Goal: Task Accomplishment & Management: Use online tool/utility

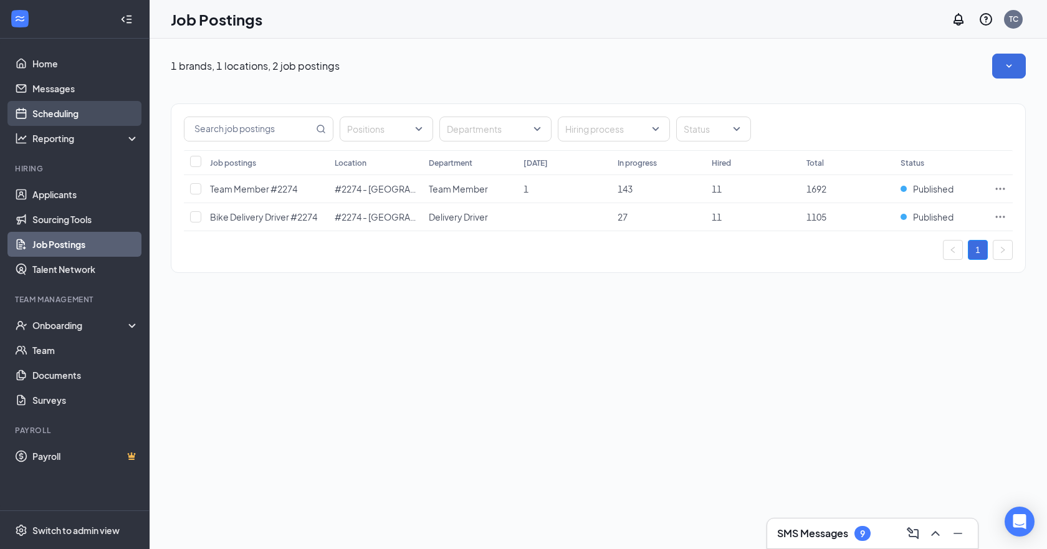
click at [65, 117] on link "Scheduling" at bounding box center [85, 113] width 107 height 25
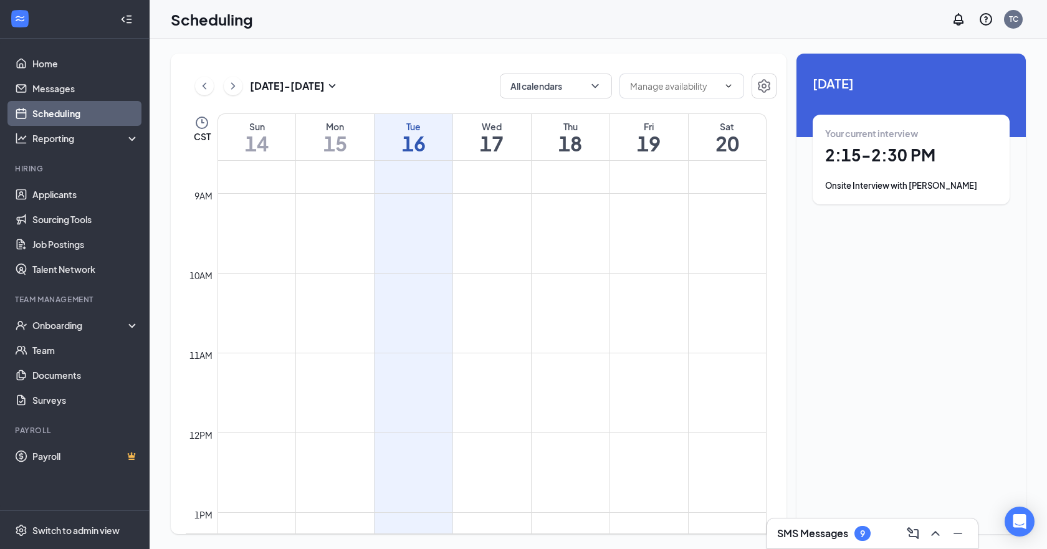
scroll to position [924, 0]
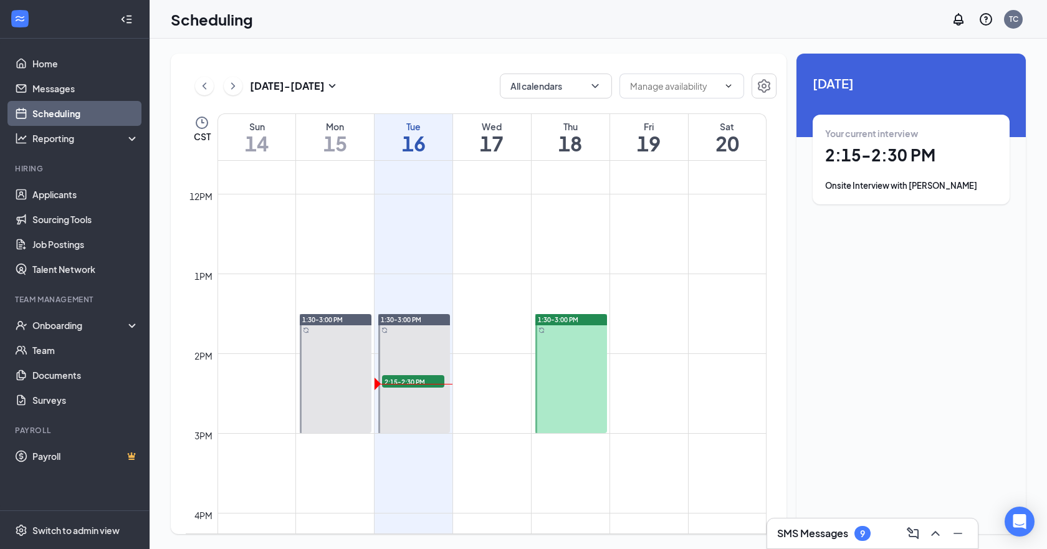
click at [952, 181] on div "Onsite Interview with [PERSON_NAME]" at bounding box center [911, 185] width 172 height 12
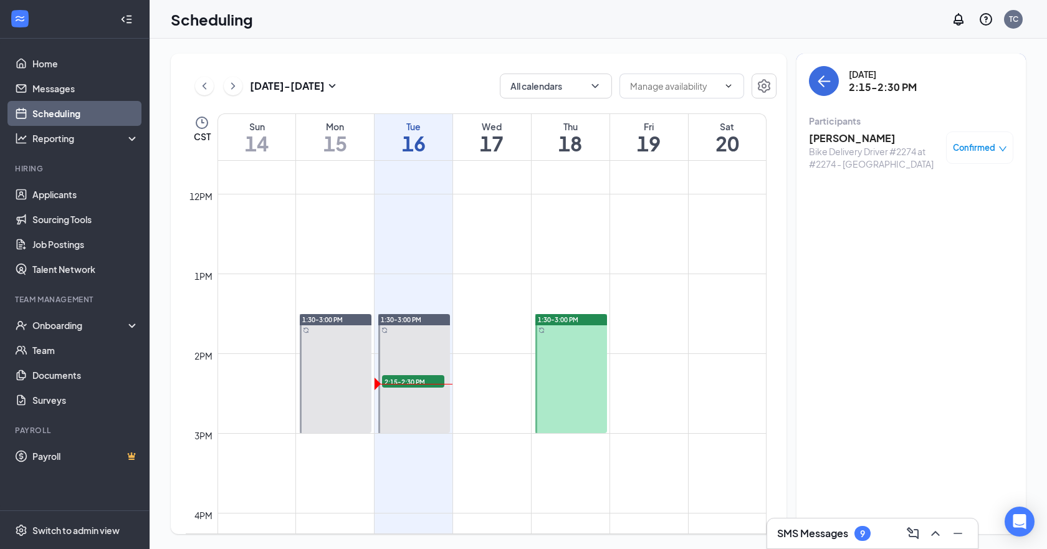
click at [852, 138] on h3 "[PERSON_NAME]" at bounding box center [874, 138] width 131 height 14
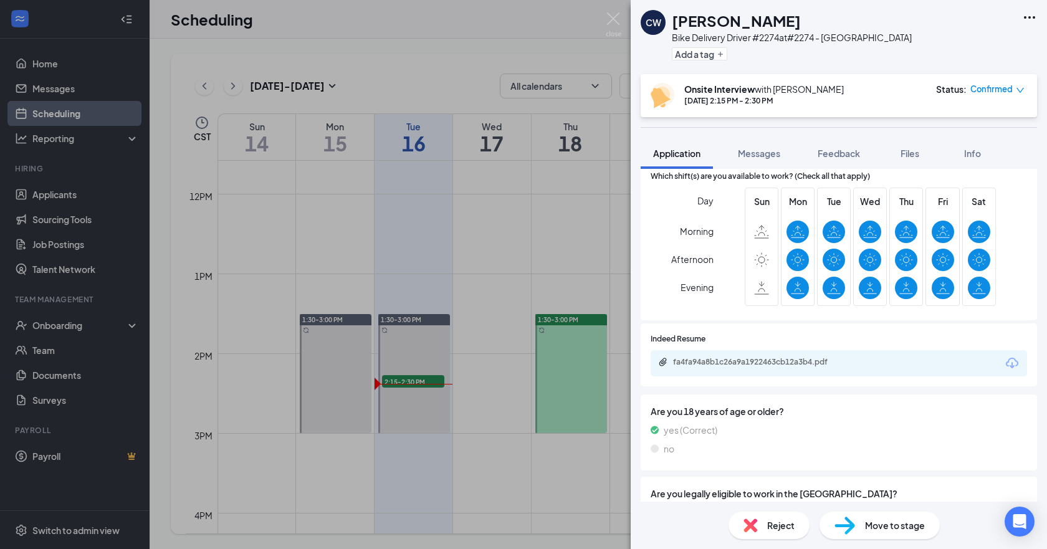
scroll to position [249, 0]
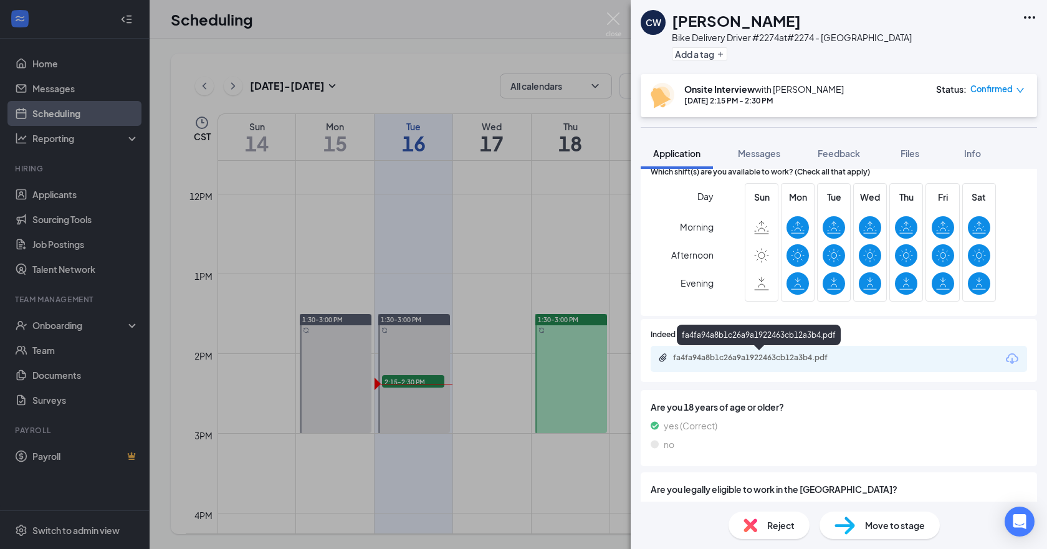
click at [736, 360] on div "fa4fa94a8b1c26a9a1922463cb12a3b4.pdf" at bounding box center [760, 358] width 174 height 10
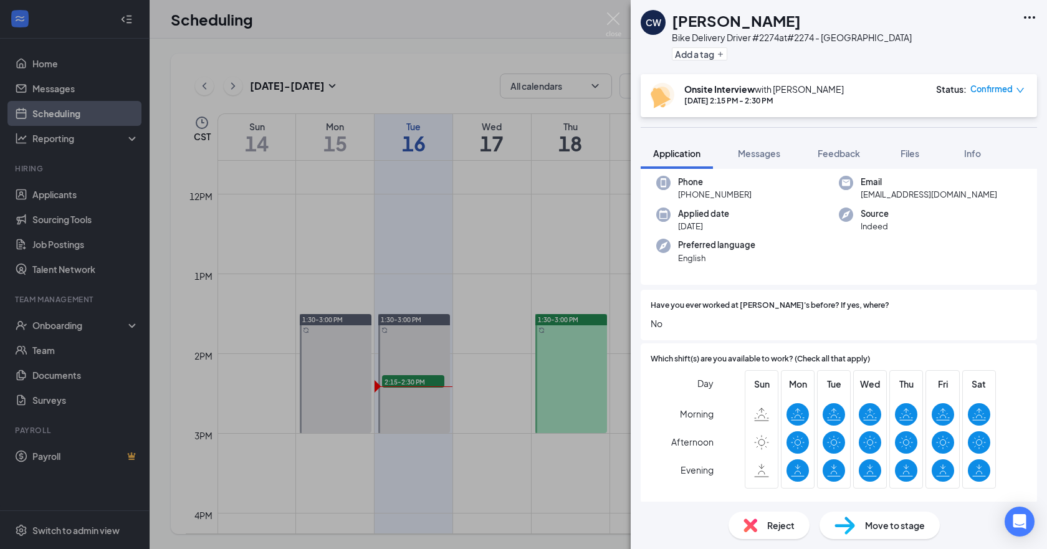
scroll to position [0, 0]
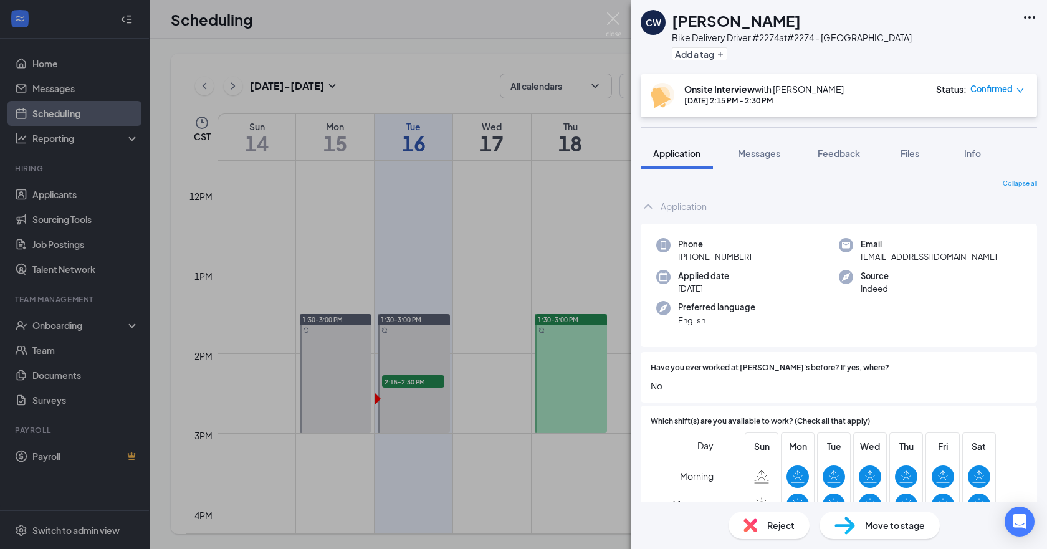
click at [449, 169] on div "CW [PERSON_NAME] Bike Delivery Driver #2274 at #2274 - [PERSON_NAME] Add a tag …" at bounding box center [523, 274] width 1047 height 549
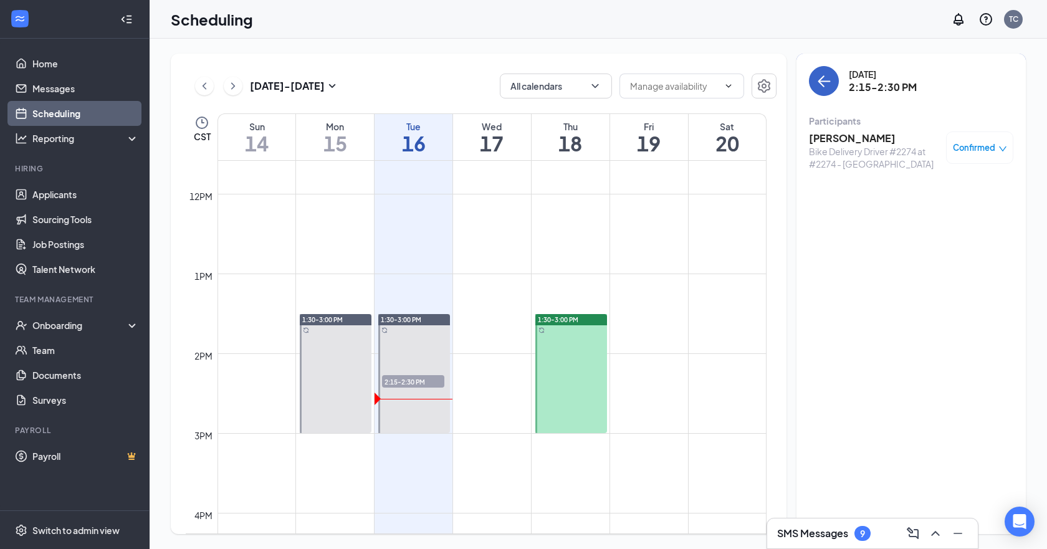
click at [818, 85] on icon "ArrowLeft" at bounding box center [823, 81] width 15 height 15
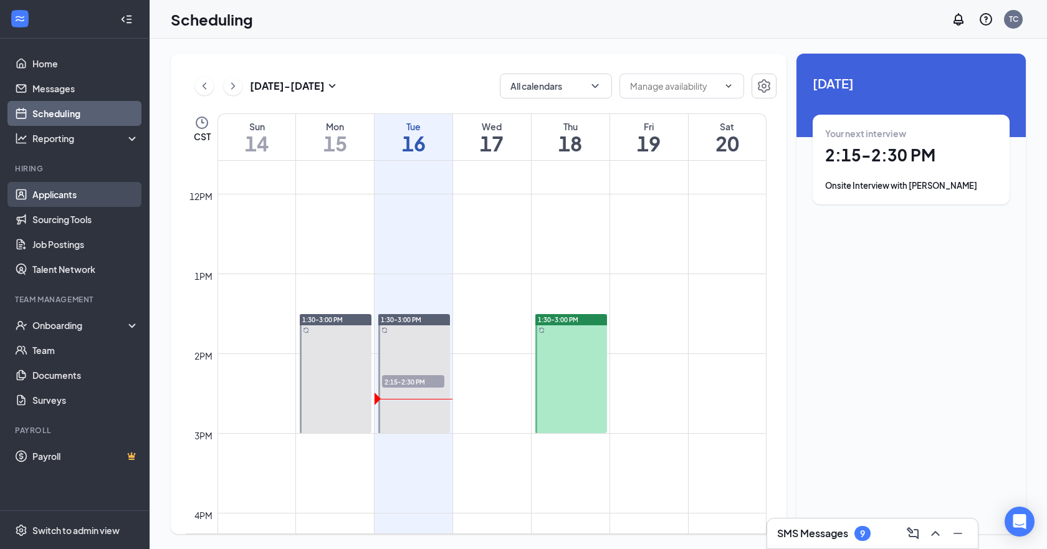
click at [84, 203] on link "Applicants" at bounding box center [85, 194] width 107 height 25
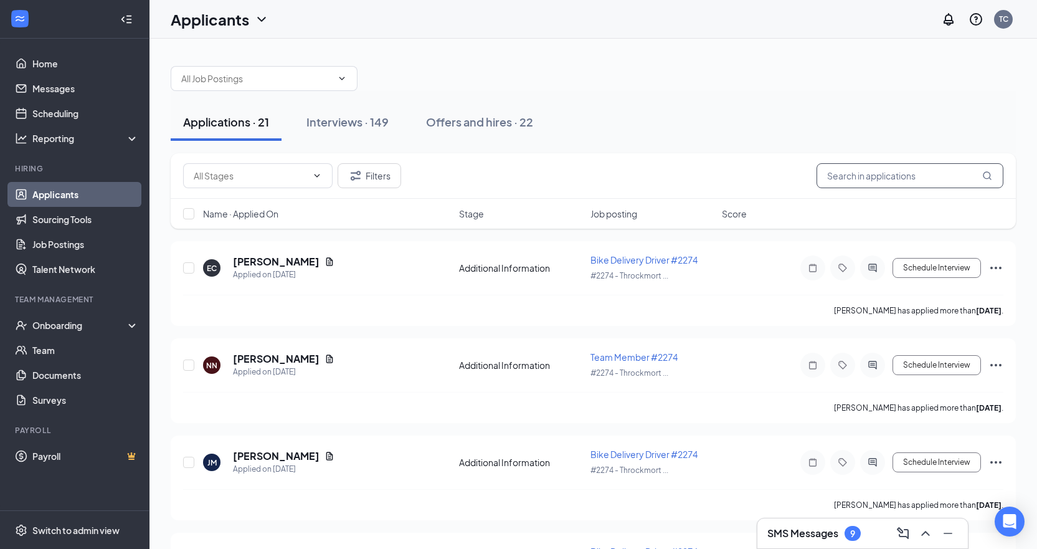
click at [903, 167] on input "text" at bounding box center [910, 175] width 187 height 25
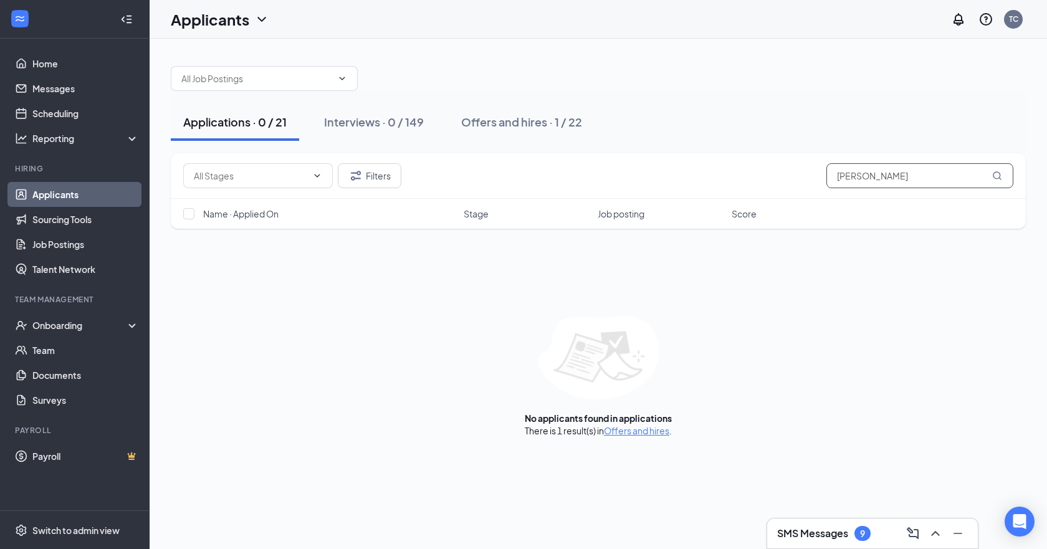
type input "[PERSON_NAME]"
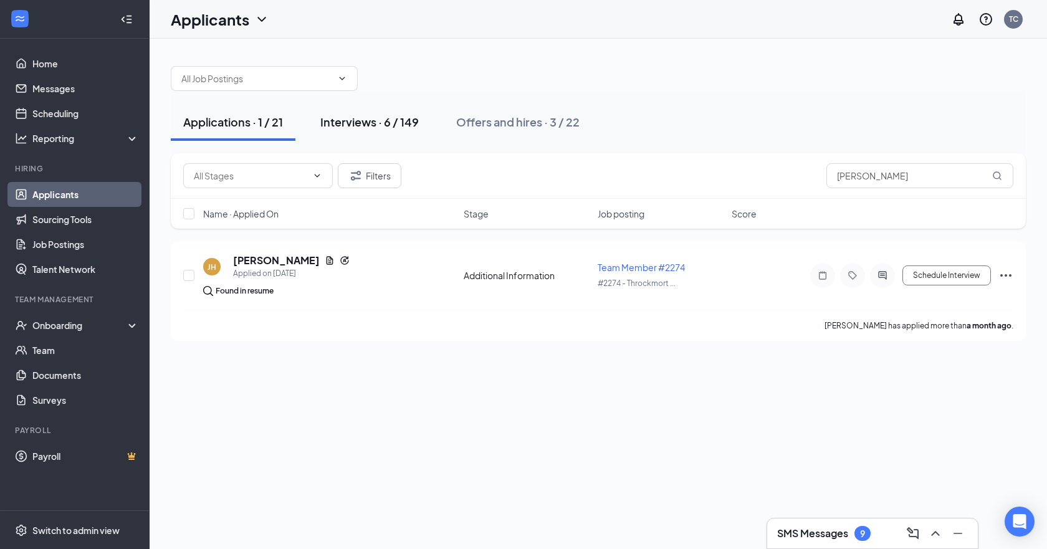
click at [378, 113] on button "Interviews · 6 / 149" at bounding box center [369, 121] width 123 height 37
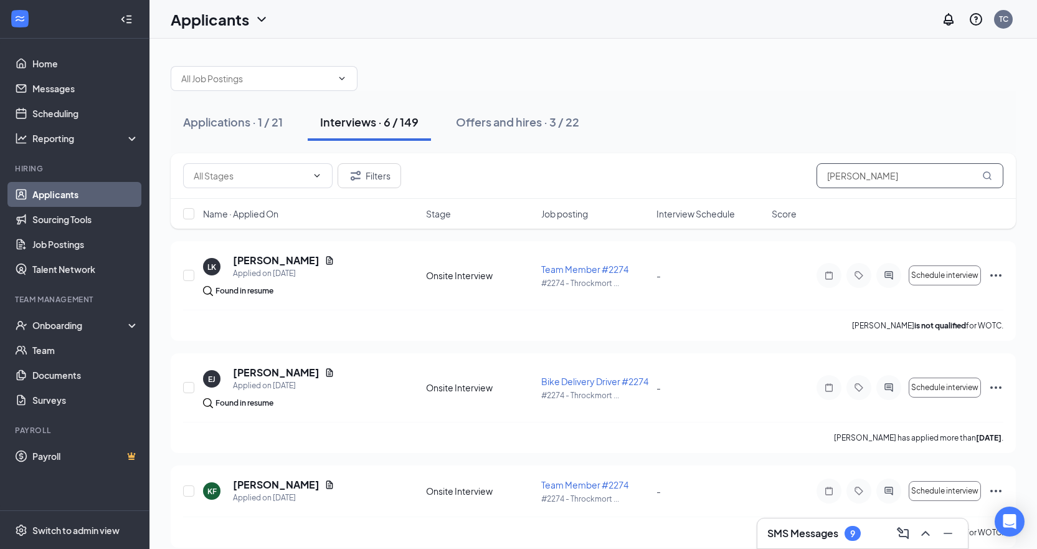
click at [864, 183] on input "[PERSON_NAME]" at bounding box center [910, 175] width 187 height 25
type input "ken0"
